Goal: Task Accomplishment & Management: Use online tool/utility

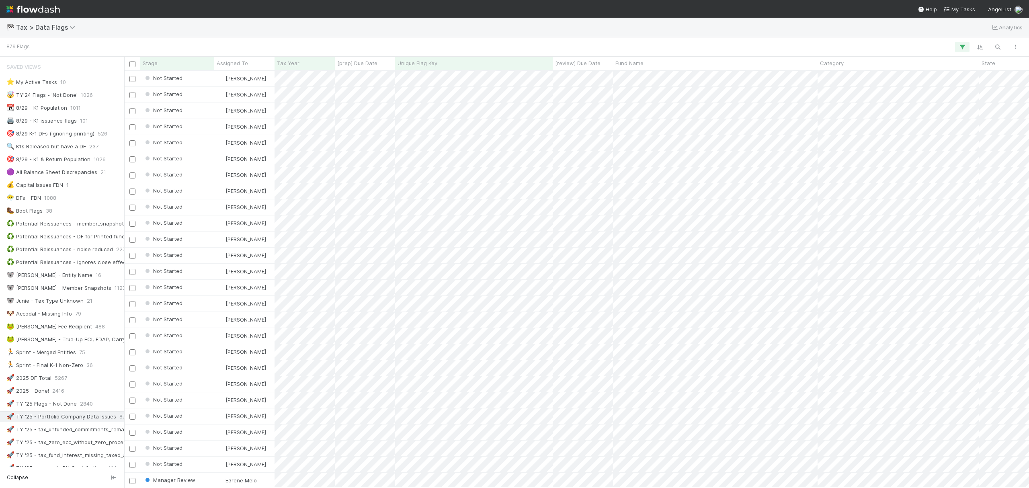
scroll to position [409, 898]
click at [1009, 45] on button "button" at bounding box center [1016, 47] width 14 height 10
click at [1000, 45] on div "View as list Comments Export view to CSV" at bounding box center [514, 244] width 1029 height 488
click at [999, 45] on icon "button" at bounding box center [998, 46] width 8 height 7
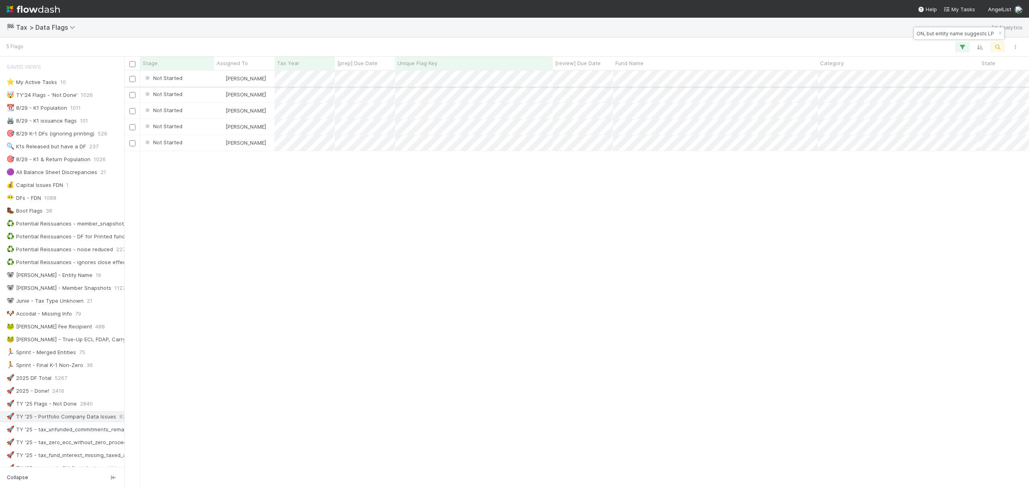
scroll to position [0, 0]
click at [980, 33] on input "Incorporation type for company is CORPORATION, but entity name suggests LP" at bounding box center [956, 34] width 80 height 10
paste input "LC"
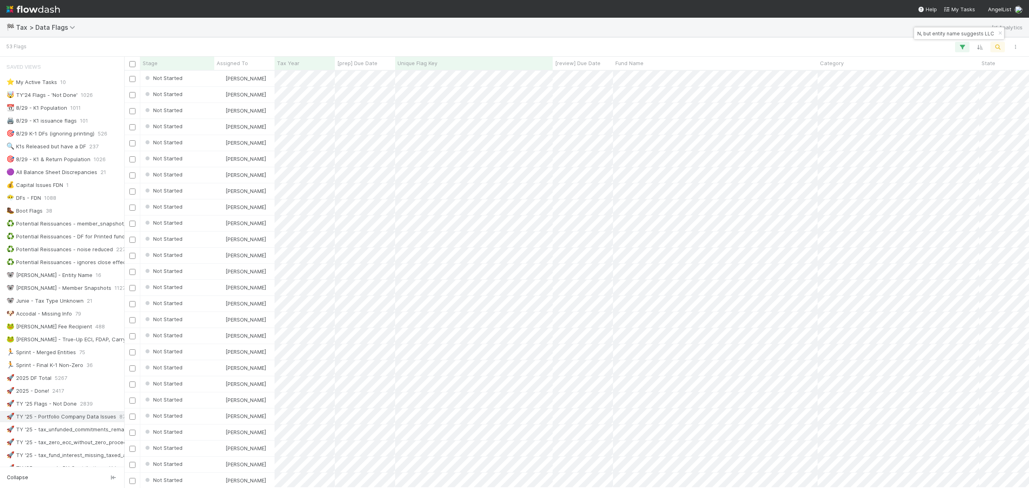
scroll to position [409, 898]
type input "Incorporation type for company is CORPORATION, but entity name suggests LLC"
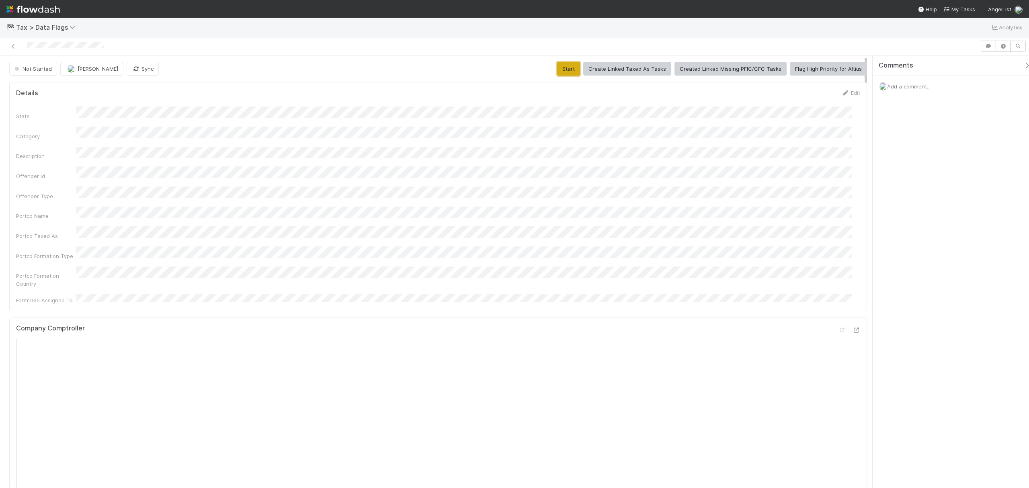
click at [567, 68] on button "Start" at bounding box center [568, 69] width 23 height 14
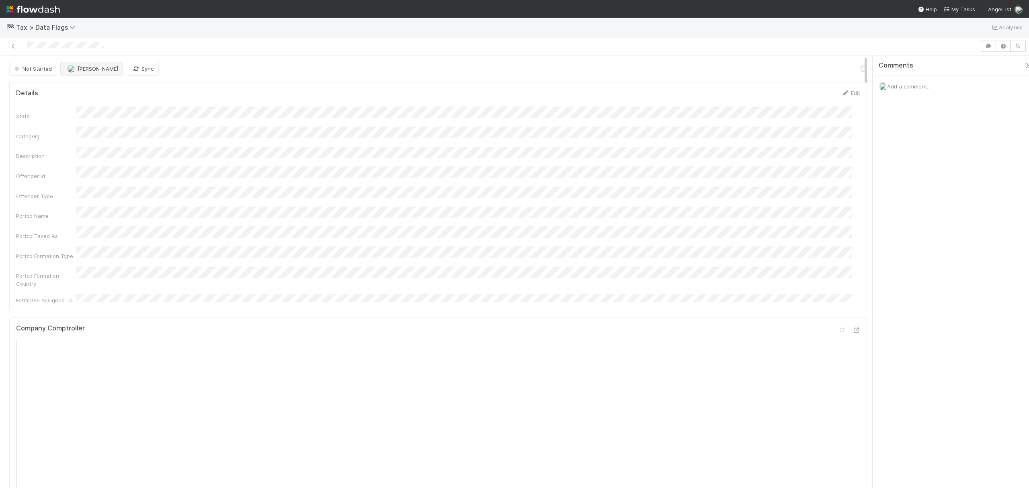
click at [97, 72] on button "[PERSON_NAME]" at bounding box center [91, 69] width 63 height 14
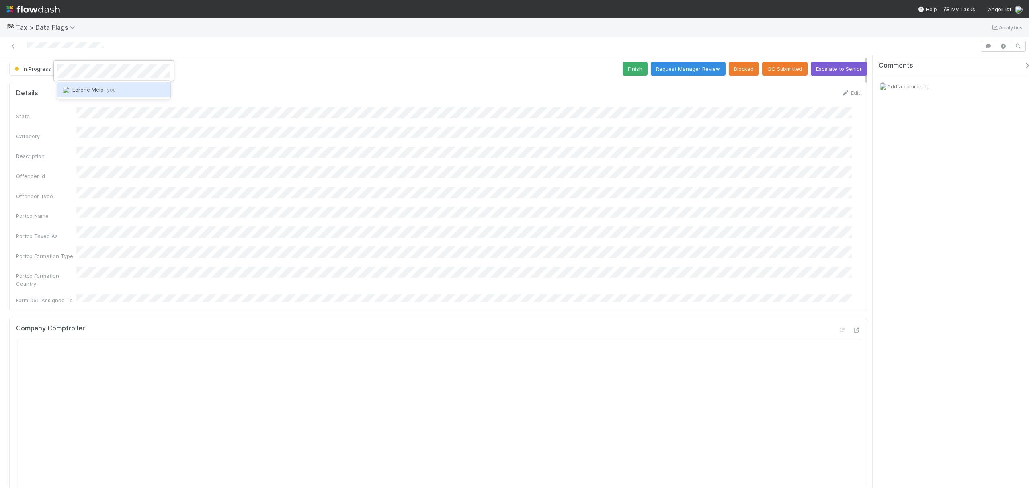
click at [123, 89] on div "Earene Melo you" at bounding box center [113, 89] width 113 height 14
click at [639, 69] on button "Finish" at bounding box center [635, 69] width 25 height 14
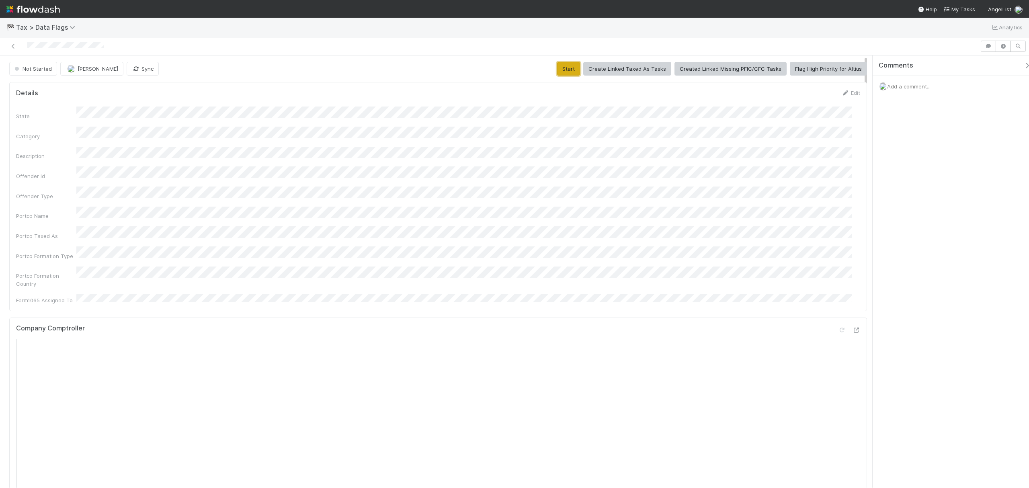
click at [562, 68] on button "Start" at bounding box center [568, 69] width 23 height 14
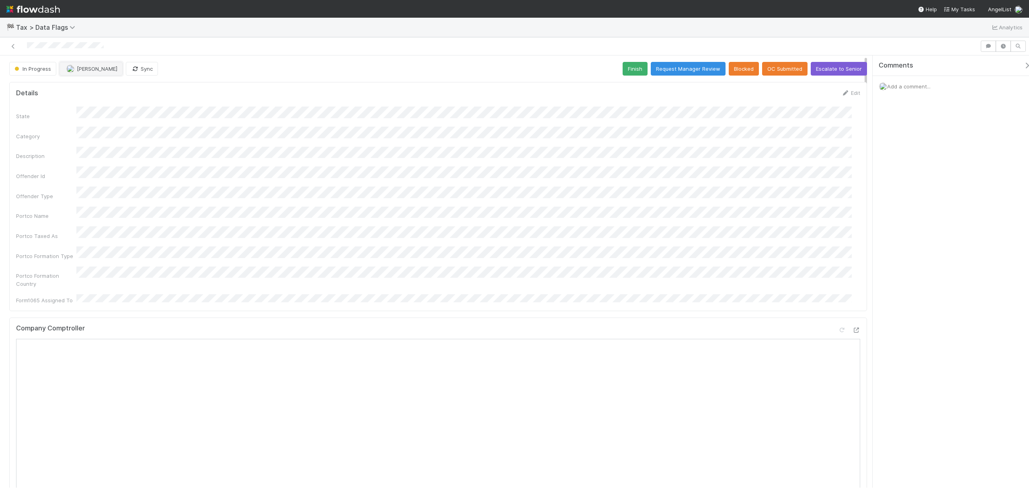
click at [90, 72] on span "[PERSON_NAME]" at bounding box center [97, 69] width 41 height 6
click at [89, 91] on span "Earene Melo you" at bounding box center [92, 89] width 43 height 6
click at [689, 231] on div "State Category Description Offender Id Offender Type Portco Name Portco Taxed A…" at bounding box center [438, 206] width 844 height 198
click at [631, 72] on button "Finish" at bounding box center [635, 69] width 25 height 14
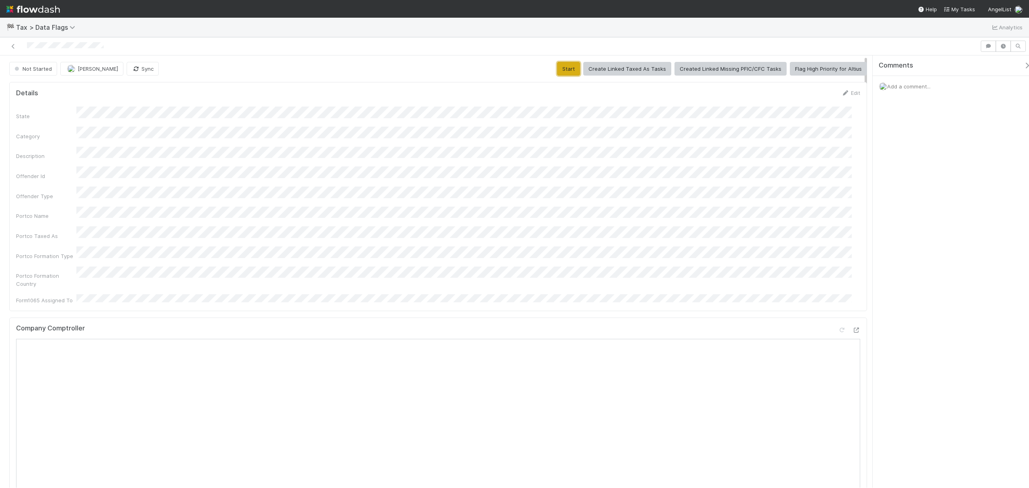
click at [573, 70] on button "Start" at bounding box center [568, 69] width 23 height 14
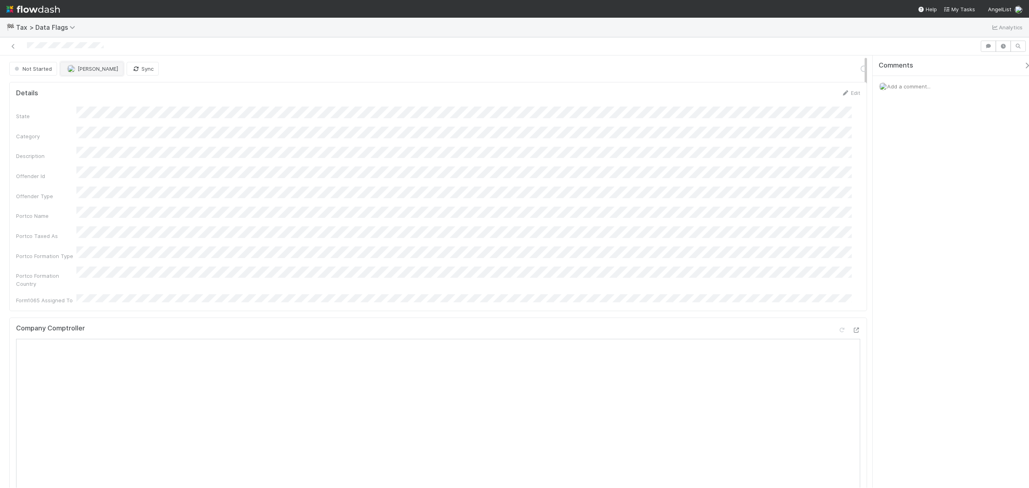
click at [86, 72] on button "[PERSON_NAME]" at bounding box center [91, 69] width 63 height 14
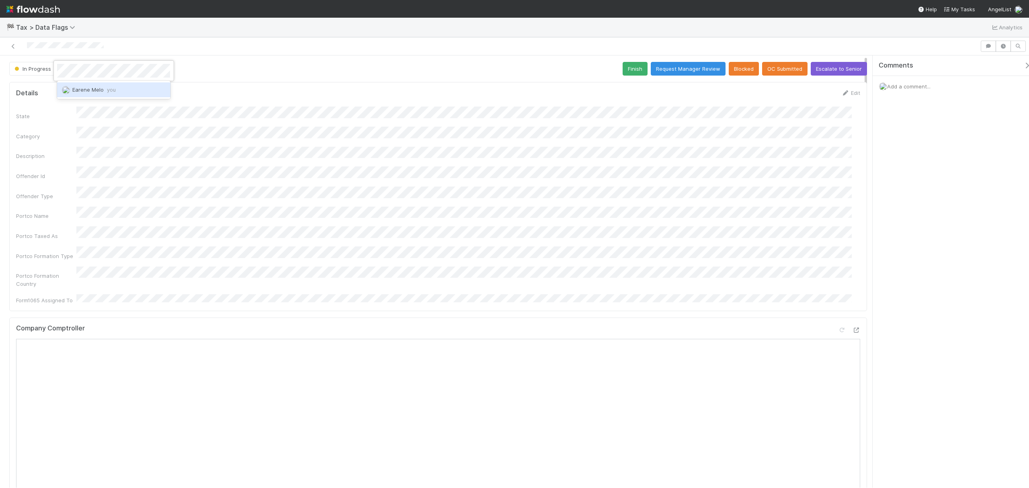
click at [87, 87] on span "Earene Melo you" at bounding box center [93, 89] width 43 height 6
click at [623, 68] on button "Finish" at bounding box center [635, 69] width 25 height 14
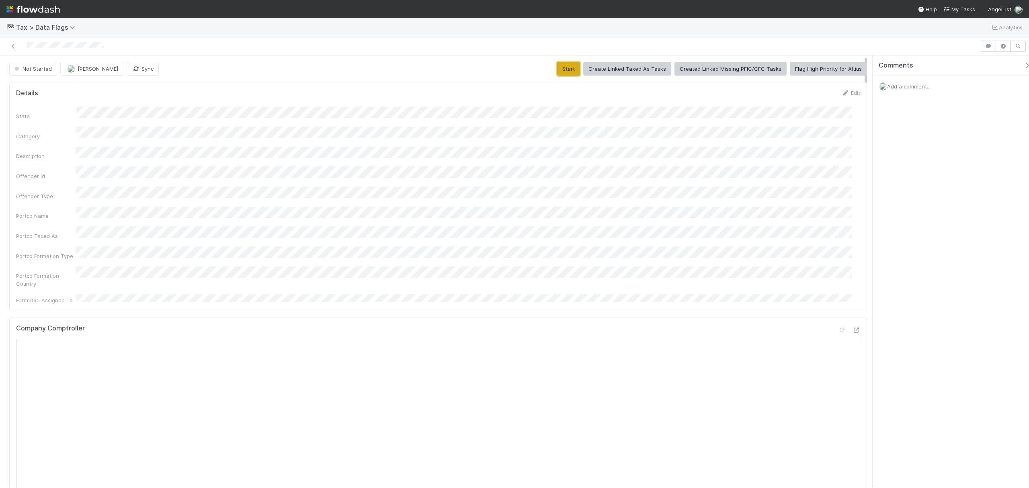
click at [560, 64] on button "Start" at bounding box center [568, 69] width 23 height 14
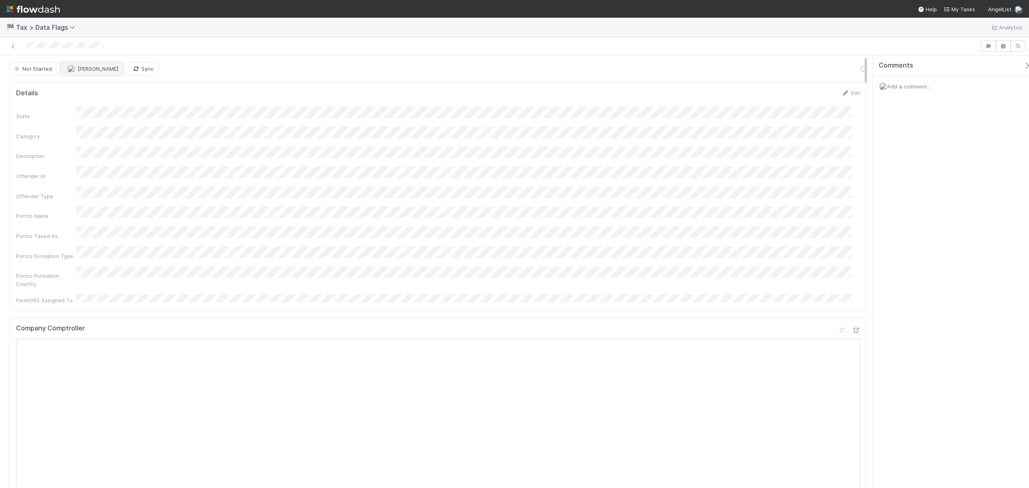
click at [96, 71] on span "[PERSON_NAME]" at bounding box center [98, 69] width 41 height 6
click at [137, 82] on div "Earene Melo you" at bounding box center [113, 90] width 113 height 18
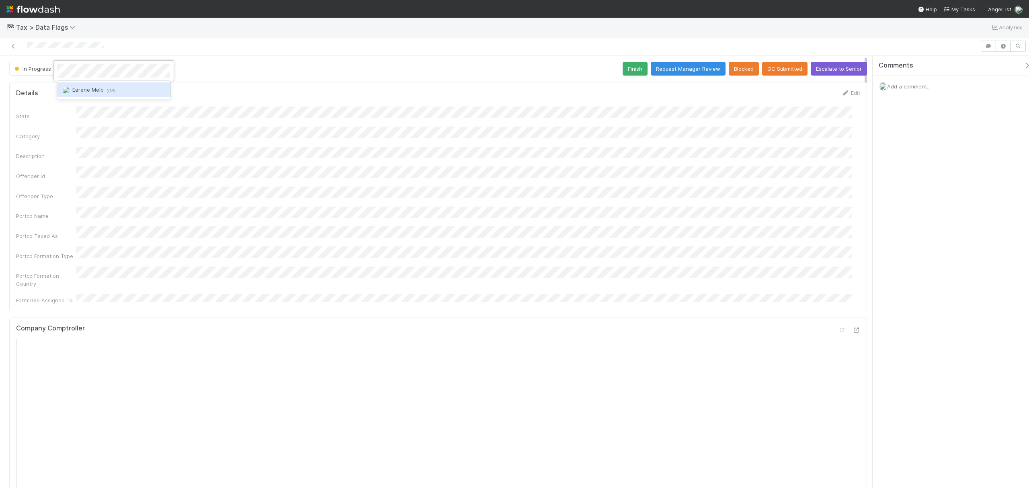
click at [130, 87] on div "Earene Melo you" at bounding box center [113, 89] width 113 height 14
click at [634, 70] on button "Finish" at bounding box center [635, 69] width 25 height 14
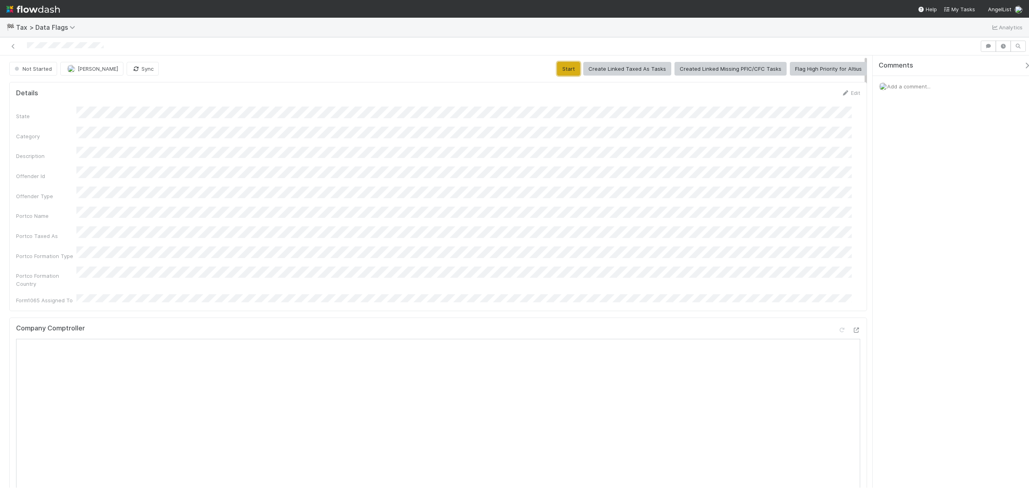
click at [567, 75] on button "Start" at bounding box center [568, 69] width 23 height 14
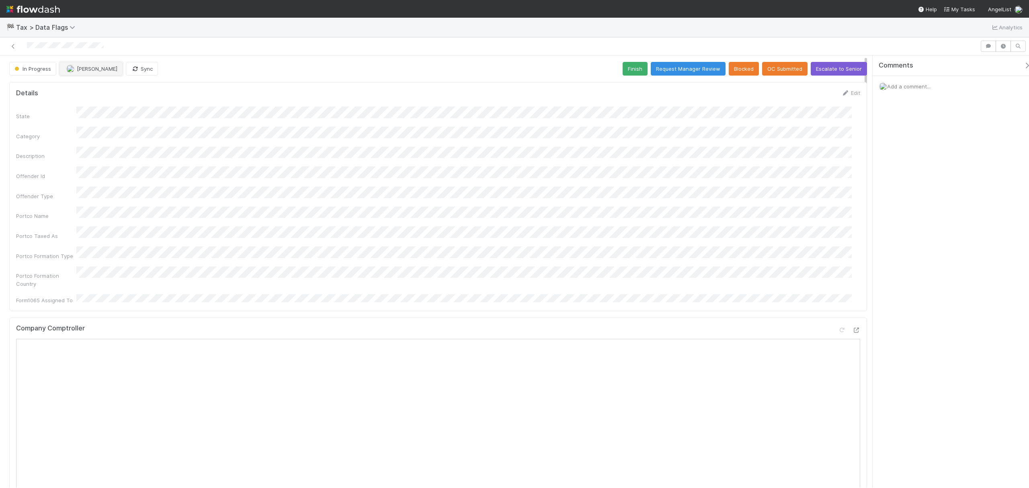
click at [103, 71] on span "[PERSON_NAME]" at bounding box center [97, 69] width 41 height 6
click at [84, 88] on span "Earene Melo you" at bounding box center [92, 89] width 43 height 6
click at [642, 73] on div "Finish Request Manager Review Blocked OC Submitted Escalate to Senior" at bounding box center [745, 69] width 244 height 14
click at [640, 73] on button "Finish" at bounding box center [635, 69] width 25 height 14
